Goal: Task Accomplishment & Management: Use online tool/utility

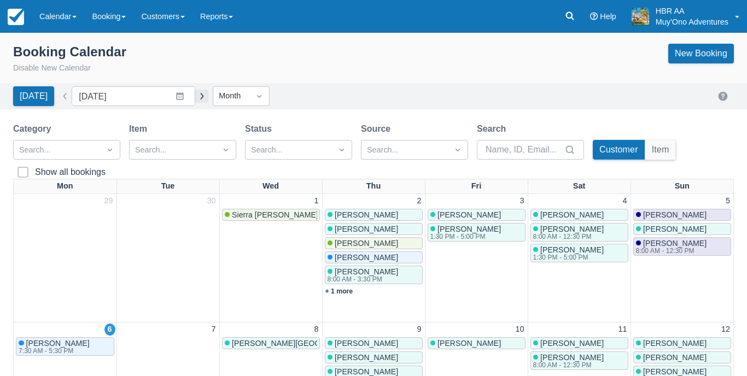
click at [195, 91] on button "button" at bounding box center [201, 96] width 13 height 13
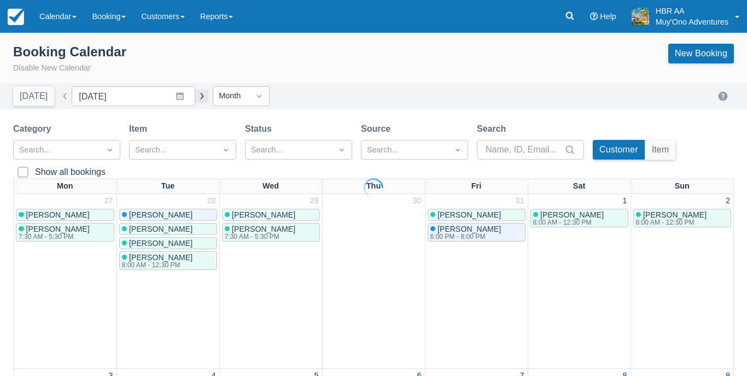
click at [187, 91] on div at bounding box center [373, 188] width 747 height 376
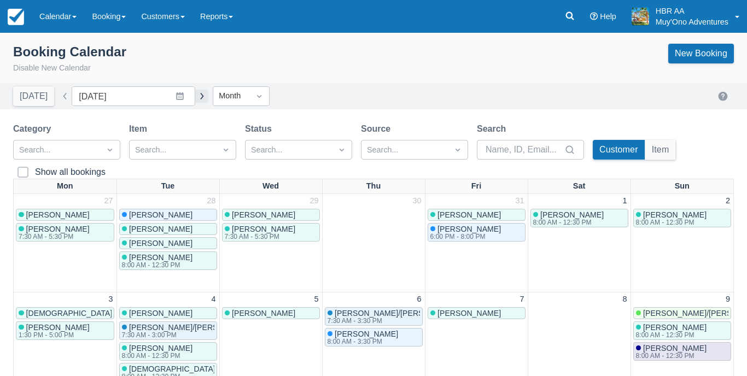
click at [195, 91] on button "button" at bounding box center [201, 96] width 13 height 13
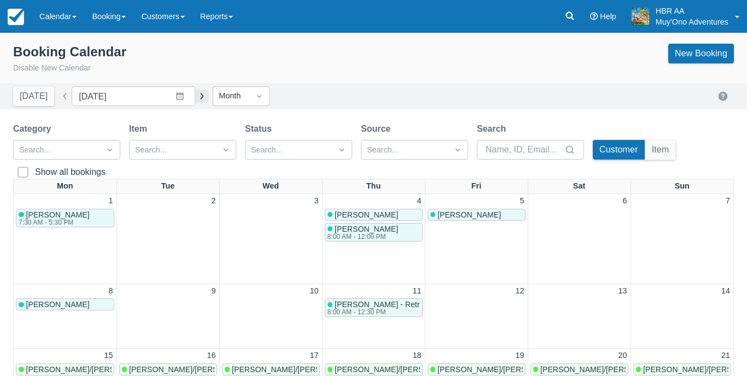
click at [195, 91] on button "button" at bounding box center [201, 96] width 13 height 13
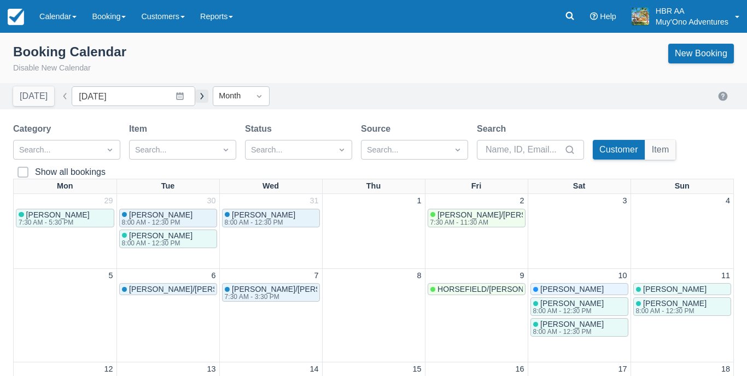
click at [195, 91] on button "button" at bounding box center [201, 96] width 13 height 13
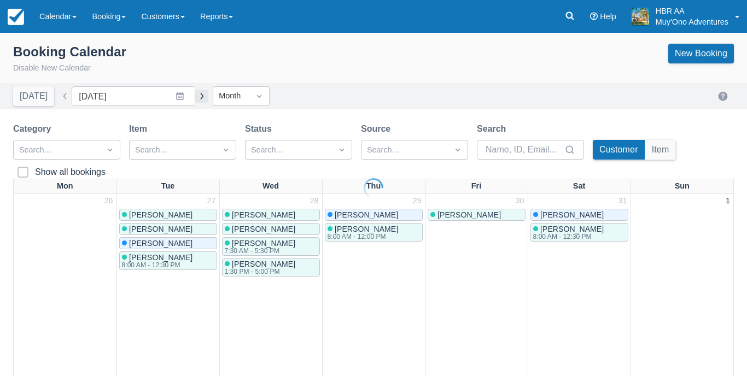
click at [195, 91] on button "button" at bounding box center [201, 96] width 13 height 13
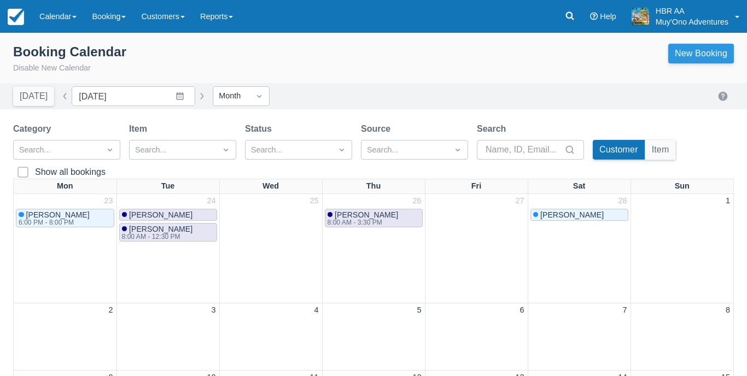
click at [692, 56] on link "New Booking" at bounding box center [701, 54] width 66 height 20
click at [63, 98] on button "button" at bounding box center [65, 96] width 13 height 13
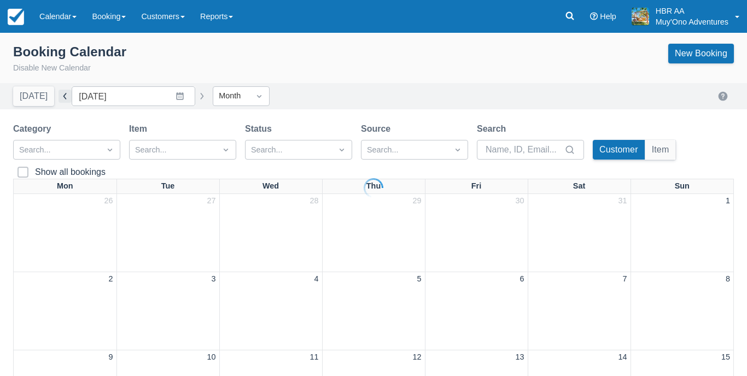
click at [63, 98] on div at bounding box center [373, 188] width 747 height 376
click at [63, 98] on button "button" at bounding box center [65, 96] width 13 height 13
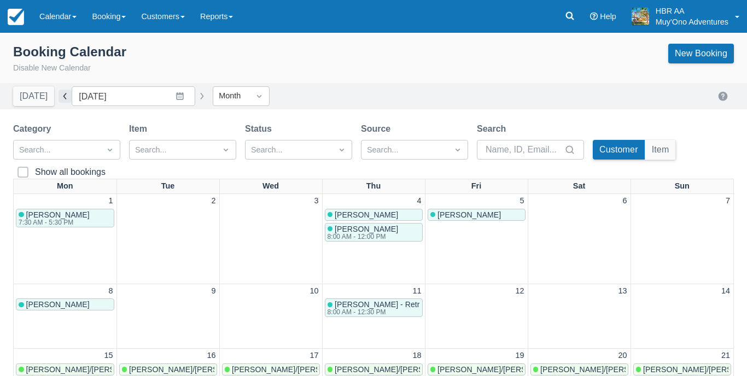
click at [63, 98] on button "button" at bounding box center [65, 96] width 13 height 13
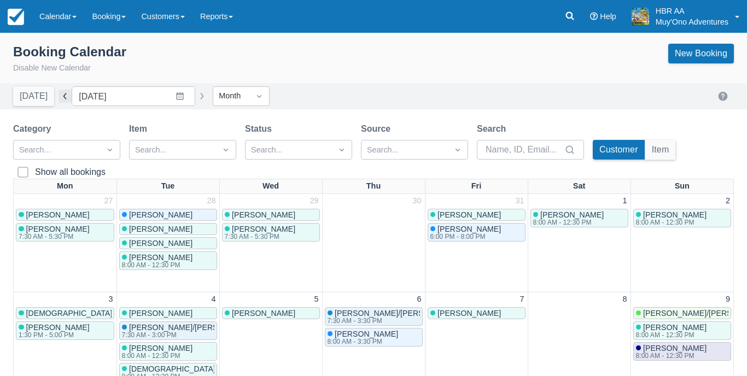
click at [63, 98] on button "button" at bounding box center [65, 96] width 13 height 13
type input "October 2025"
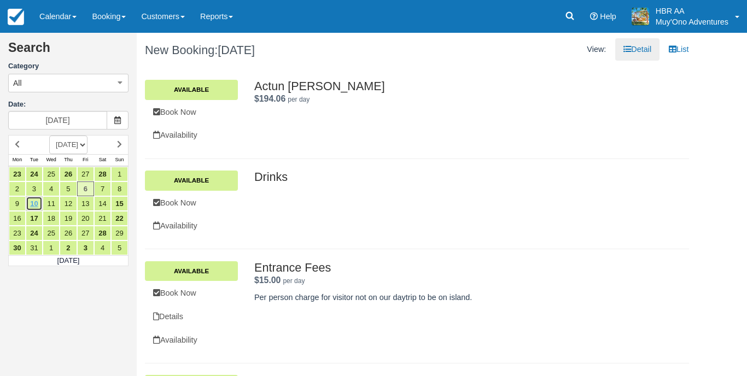
click at [42, 203] on link "10" at bounding box center [34, 203] width 17 height 15
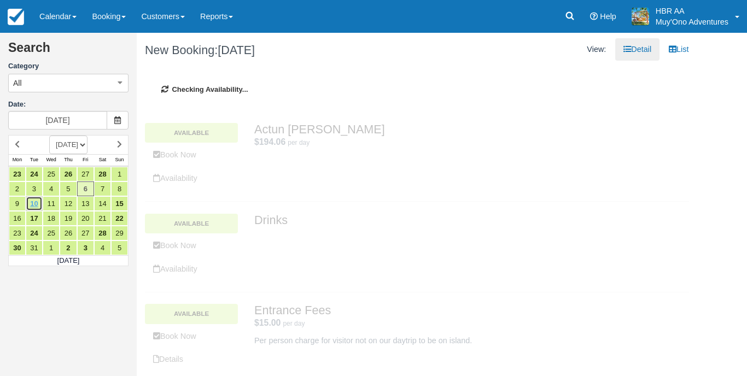
click at [42, 203] on link "10" at bounding box center [34, 203] width 17 height 15
type input "[DATE]"
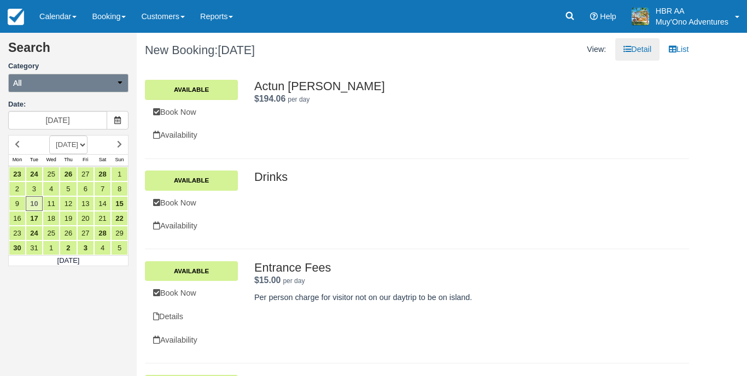
click at [113, 81] on button "All" at bounding box center [68, 83] width 120 height 19
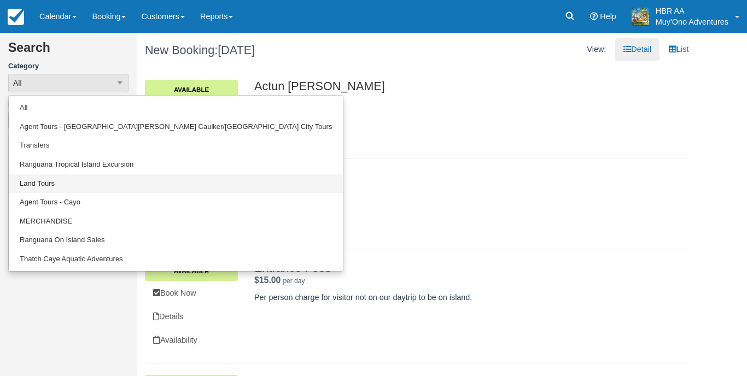
click at [132, 183] on link "Land Tours" at bounding box center [176, 184] width 334 height 19
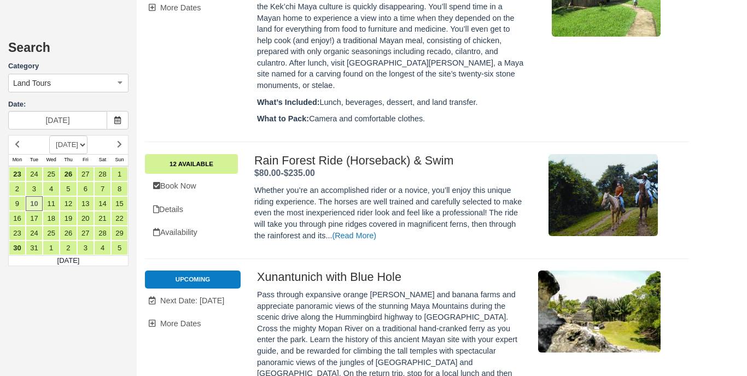
scroll to position [2366, 0]
